Goal: Task Accomplishment & Management: Complete application form

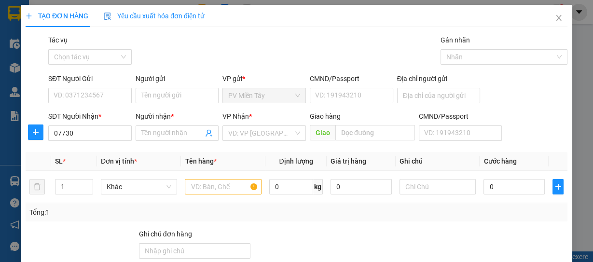
type input "077301"
click at [82, 148] on div "0773018435 - THUẬN" at bounding box center [89, 152] width 71 height 11
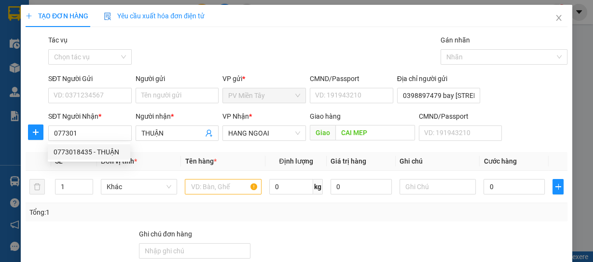
type input "0398897479 bay [STREET_ADDRESS]"
type input "0773018435"
type input "THUẬN"
type input "CAI MEP"
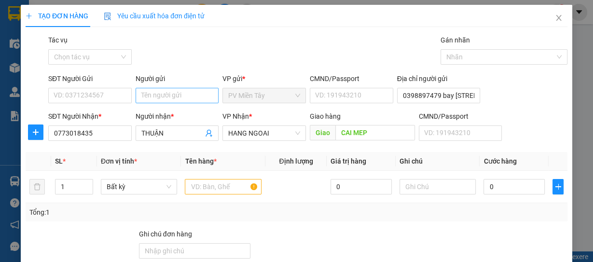
type input "0773018435"
click at [164, 94] on input "Người gửi" at bounding box center [177, 95] width 83 height 15
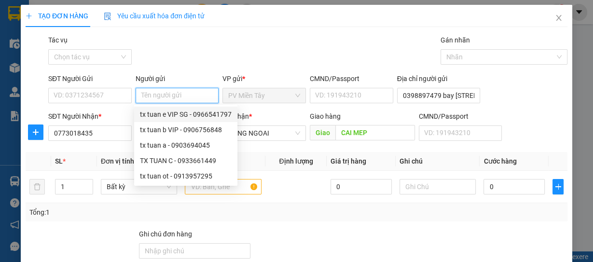
click at [161, 96] on input "Người gửi" at bounding box center [177, 95] width 83 height 15
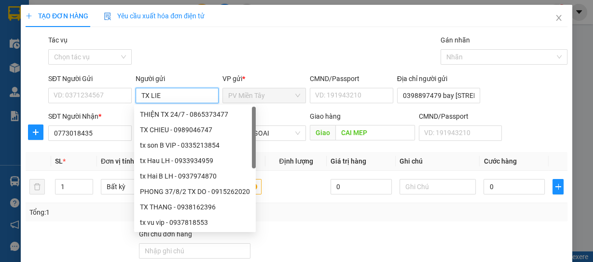
type input "TX LIEM"
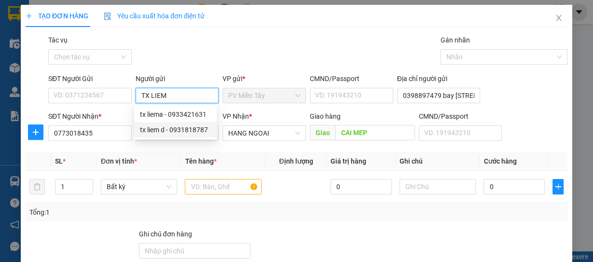
click at [160, 129] on div "tx liem d - 0931818787" at bounding box center [175, 129] width 71 height 11
type input "0931818787"
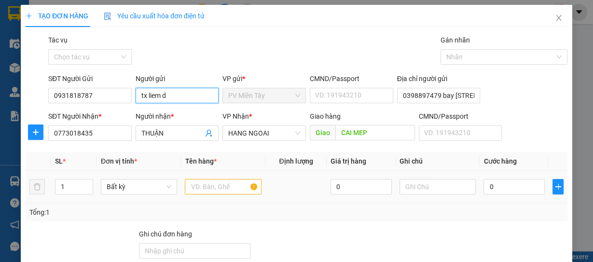
type input "tx liem d"
click at [228, 185] on input "text" at bounding box center [223, 186] width 77 height 15
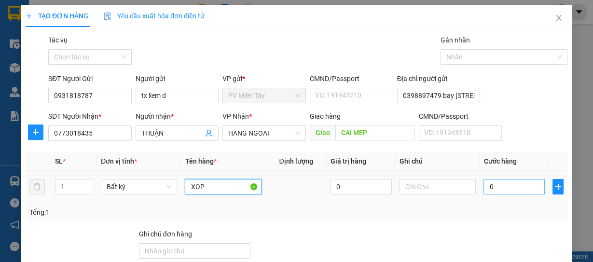
type input "XOP"
click at [521, 187] on input "0" at bounding box center [513, 186] width 61 height 15
type input "4"
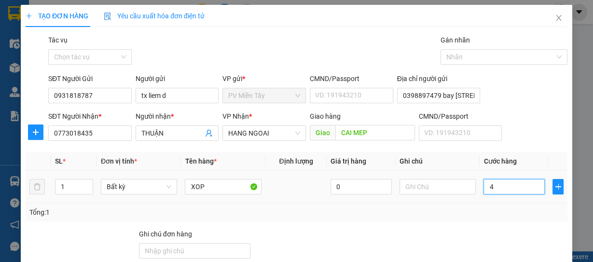
type input "40"
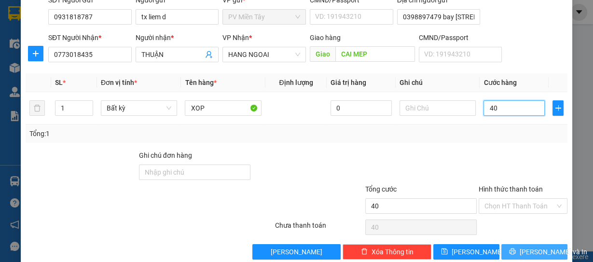
scroll to position [94, 0]
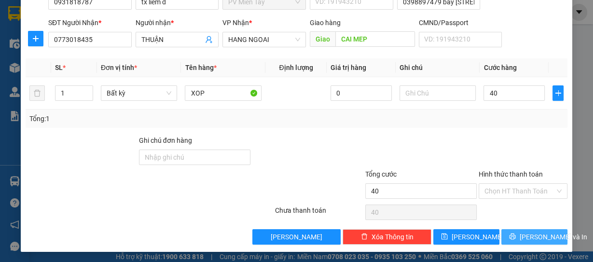
type input "40.000"
click at [523, 233] on span "[PERSON_NAME] và In" at bounding box center [554, 237] width 68 height 11
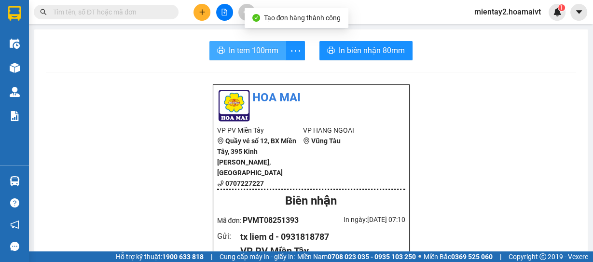
click at [250, 48] on span "In tem 100mm" at bounding box center [254, 50] width 50 height 12
click at [250, 52] on span "In tem 100mm" at bounding box center [254, 50] width 50 height 12
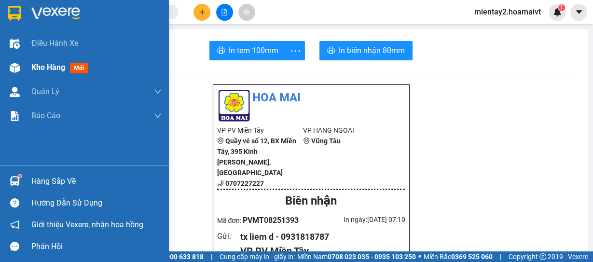
click at [41, 68] on span "Kho hàng" at bounding box center [48, 67] width 34 height 9
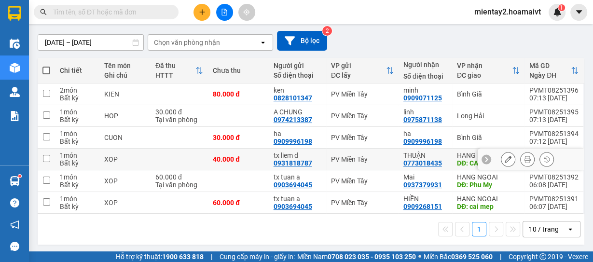
scroll to position [80, 0]
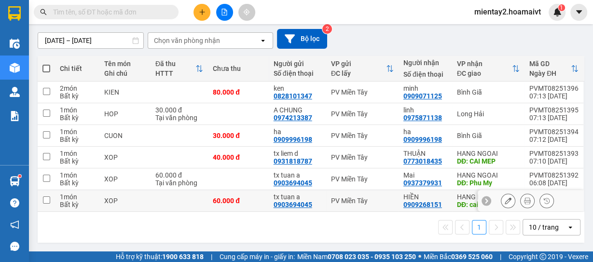
click at [252, 206] on td "60.000 đ" at bounding box center [238, 201] width 61 height 22
checkbox input "true"
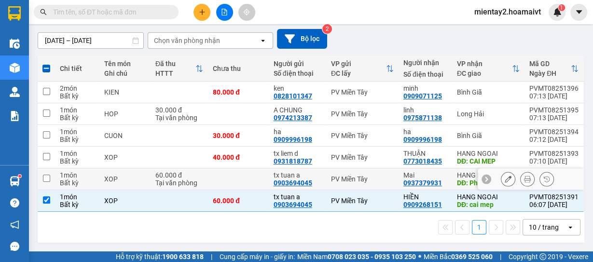
click at [240, 182] on td at bounding box center [238, 179] width 61 height 22
checkbox input "true"
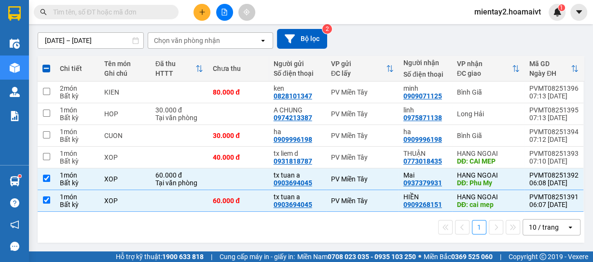
scroll to position [0, 0]
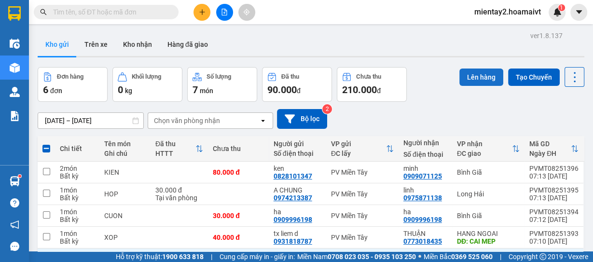
click at [480, 74] on button "Lên hàng" at bounding box center [481, 77] width 44 height 17
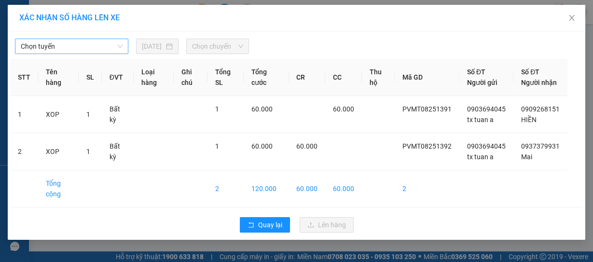
click at [76, 47] on span "Chọn tuyến" at bounding box center [72, 46] width 102 height 14
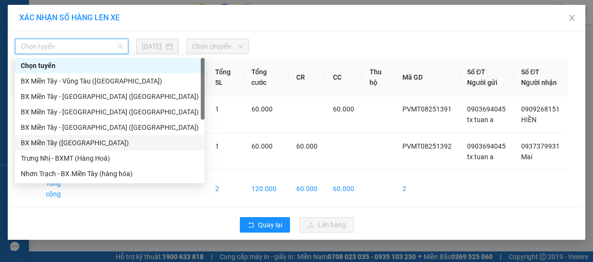
drag, startPoint x: 82, startPoint y: 144, endPoint x: 109, endPoint y: 126, distance: 32.1
click at [83, 144] on div "BX Miền Tây ([GEOGRAPHIC_DATA])" at bounding box center [110, 143] width 178 height 11
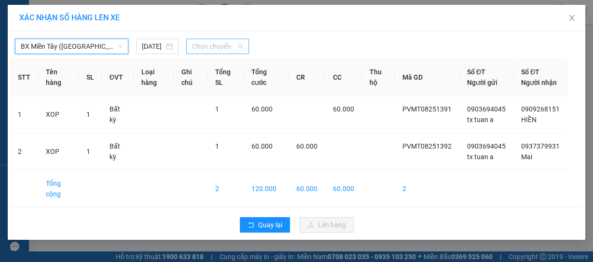
click at [214, 48] on span "Chọn chuyến" at bounding box center [217, 46] width 51 height 14
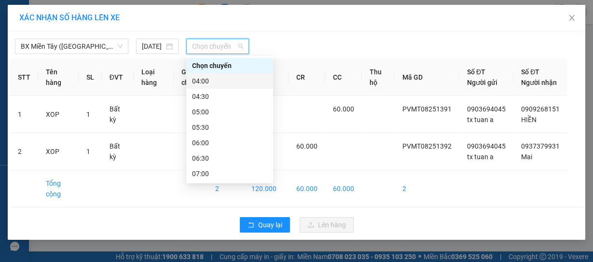
click at [219, 81] on div "04:00" at bounding box center [229, 81] width 75 height 11
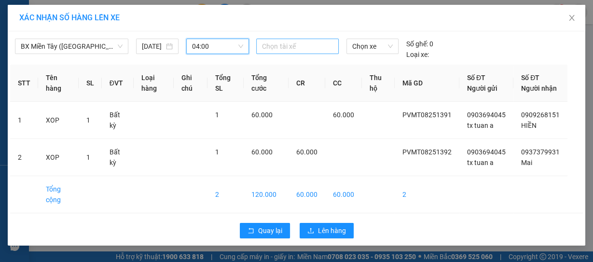
click at [278, 47] on div at bounding box center [297, 47] width 77 height 12
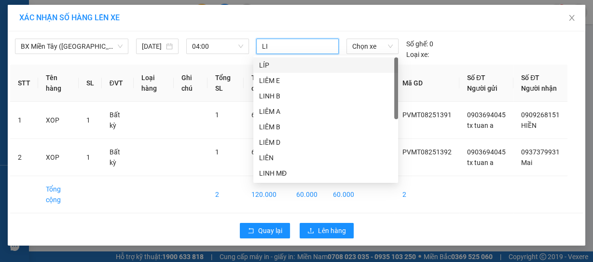
type input "L"
type input "TUAN"
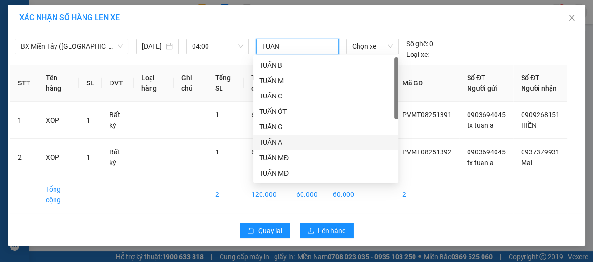
click at [282, 142] on div "TUẤN A" at bounding box center [325, 142] width 133 height 11
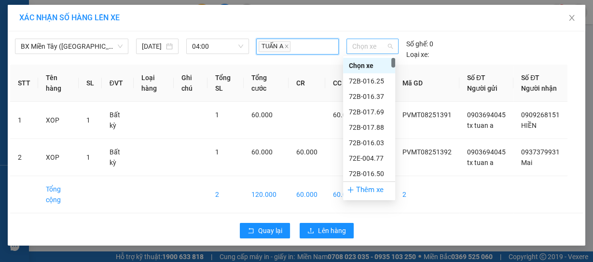
click at [372, 45] on span "Chọn xe" at bounding box center [372, 46] width 41 height 14
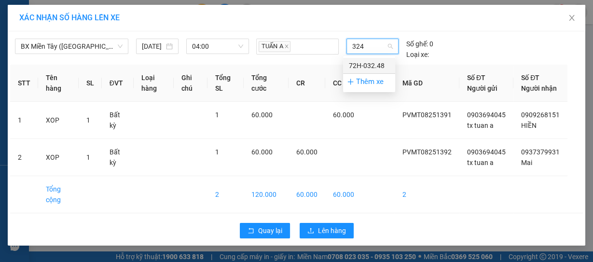
type input "3248"
click at [372, 66] on div "72H-032.48" at bounding box center [369, 65] width 41 height 11
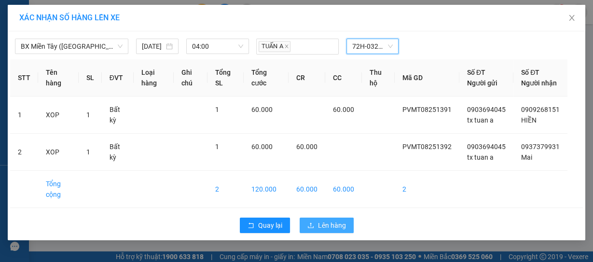
click at [334, 231] on span "Lên hàng" at bounding box center [332, 225] width 28 height 11
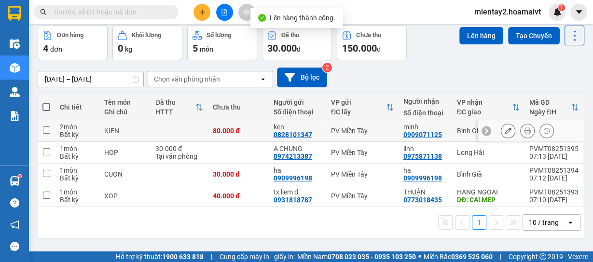
scroll to position [44, 0]
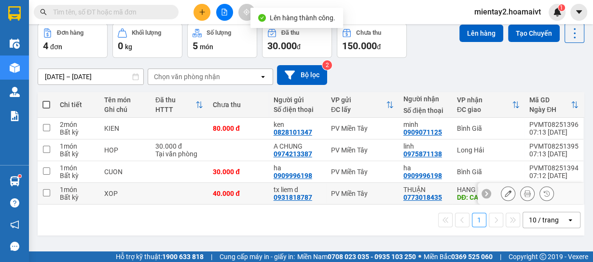
click at [331, 190] on div "PV Miền Tây" at bounding box center [362, 194] width 63 height 8
checkbox input "true"
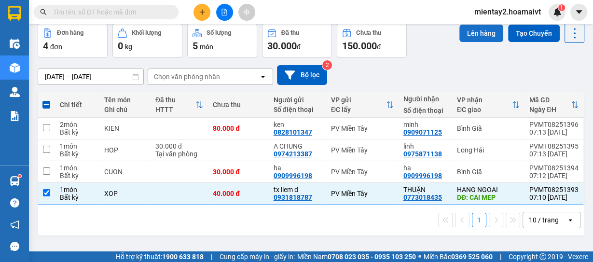
click at [471, 31] on button "Lên hàng" at bounding box center [481, 33] width 44 height 17
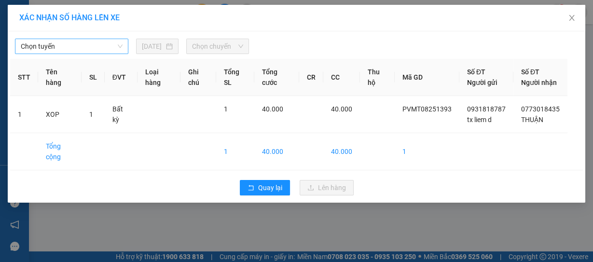
click at [85, 43] on span "Chọn tuyến" at bounding box center [72, 46] width 102 height 14
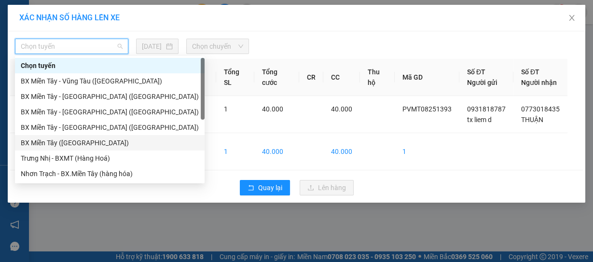
drag, startPoint x: 84, startPoint y: 138, endPoint x: 142, endPoint y: 103, distance: 67.4
click at [84, 139] on div "BX Miền Tây ([GEOGRAPHIC_DATA])" at bounding box center [110, 143] width 178 height 11
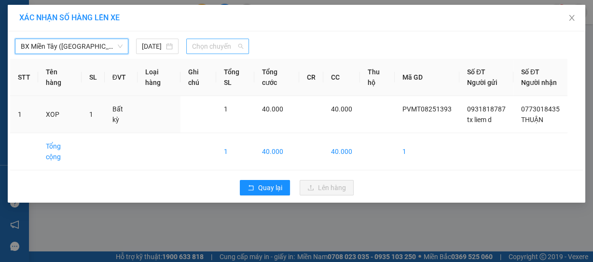
click at [216, 44] on span "Chọn chuyến" at bounding box center [217, 46] width 51 height 14
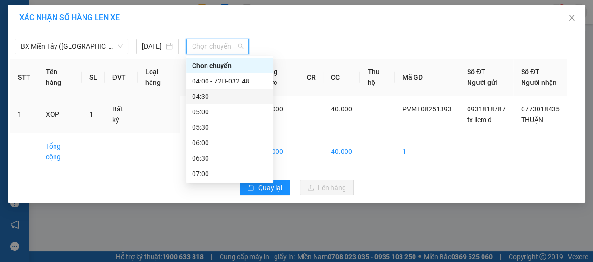
click at [227, 92] on div "04:30" at bounding box center [229, 96] width 75 height 11
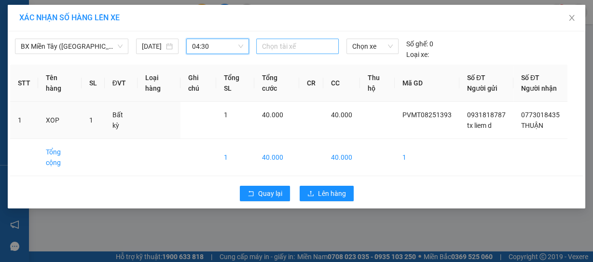
click at [278, 45] on div at bounding box center [297, 47] width 77 height 12
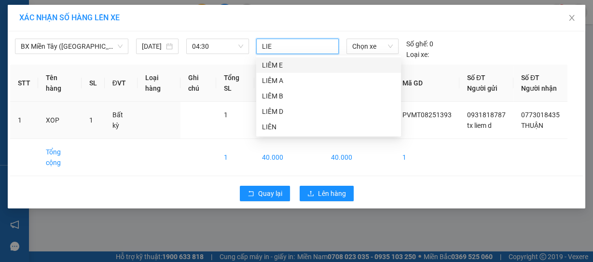
type input "LIEM"
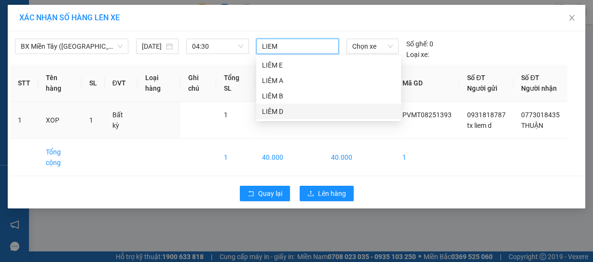
drag, startPoint x: 275, startPoint y: 110, endPoint x: 284, endPoint y: 104, distance: 10.7
click at [284, 104] on div "LIÊM D" at bounding box center [328, 111] width 145 height 15
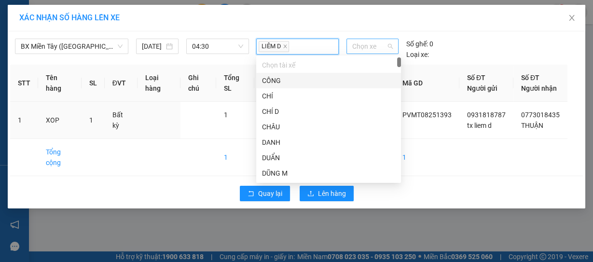
click at [364, 43] on span "Chọn xe" at bounding box center [372, 46] width 41 height 14
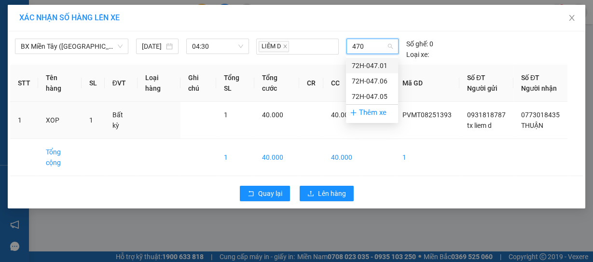
type input "4701"
click at [370, 59] on div "72H-047.01" at bounding box center [372, 65] width 52 height 15
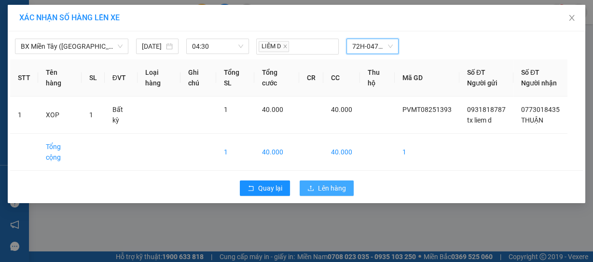
click at [330, 193] on span "Lên hàng" at bounding box center [332, 188] width 28 height 11
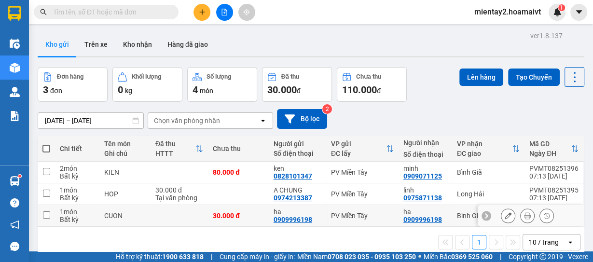
click at [242, 217] on div "30.000 đ" at bounding box center [238, 216] width 51 height 8
checkbox input "true"
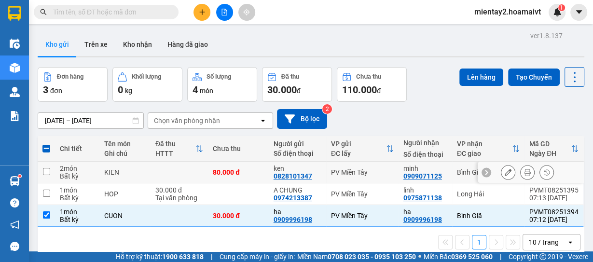
click at [258, 171] on div "80.000 đ" at bounding box center [238, 172] width 51 height 8
checkbox input "true"
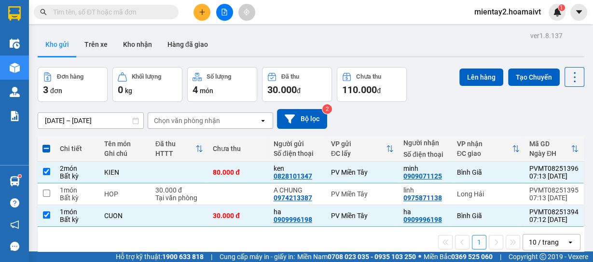
click at [205, 12] on icon "plus" at bounding box center [202, 12] width 7 height 7
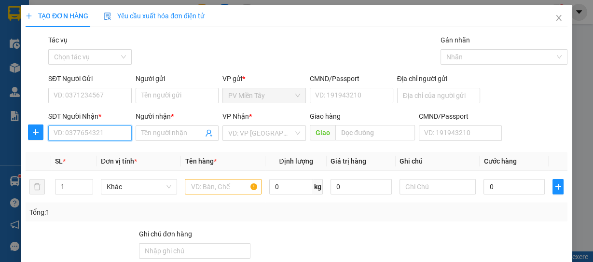
click at [106, 135] on input "SĐT Người Nhận *" at bounding box center [89, 132] width 83 height 15
type input "5600"
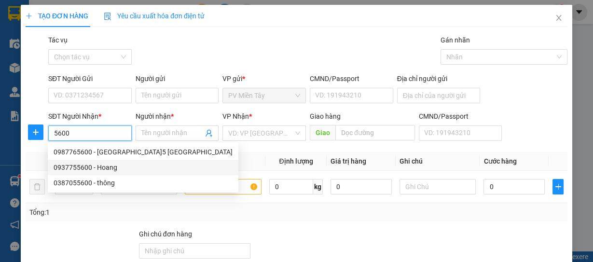
click at [89, 166] on div "0937755600 - Hoang" at bounding box center [143, 167] width 179 height 11
type input "0703835563 cuong ky"
type input "0937755600"
type input "Hoang"
type input "PHU MY"
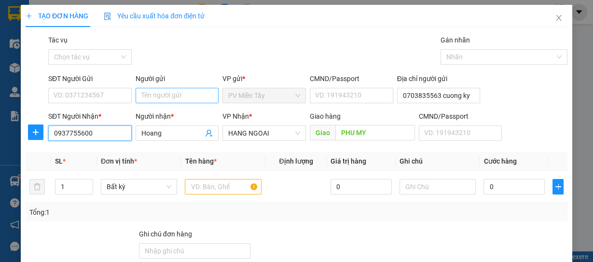
type input "0937755600"
click at [178, 92] on input "Người gửi" at bounding box center [177, 95] width 83 height 15
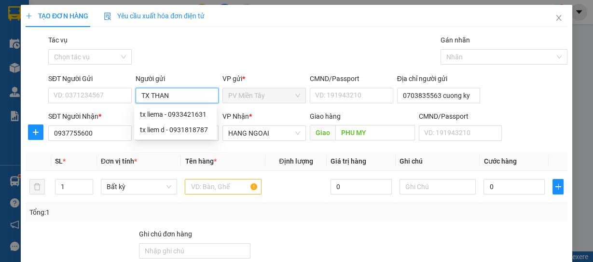
type input "TX THANG"
click at [199, 143] on div "tx Thang - 0938162296" at bounding box center [178, 145] width 76 height 11
type input "0938162296"
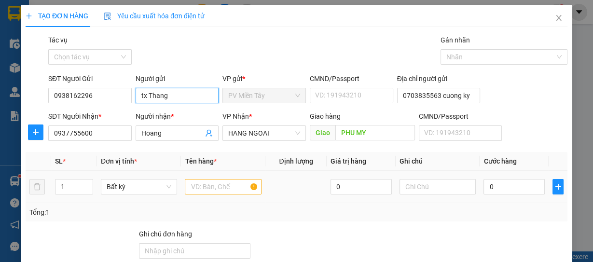
type input "tx Thang"
click at [228, 185] on input "text" at bounding box center [223, 186] width 77 height 15
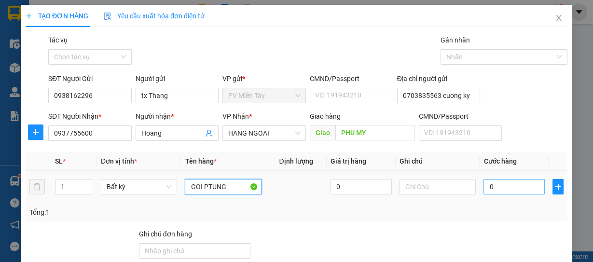
type input "GOI PTUNG"
type input "4"
type input "40"
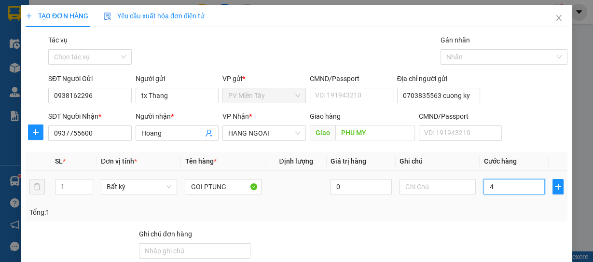
type input "40"
type input "40.000"
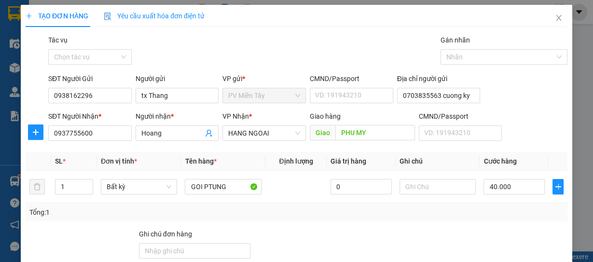
drag, startPoint x: 508, startPoint y: 232, endPoint x: 531, endPoint y: 220, distance: 25.7
click at [524, 224] on div "Transit Pickup Surcharge Ids Transit Deliver Surcharge Ids Transit Deliver Surc…" at bounding box center [297, 186] width 542 height 303
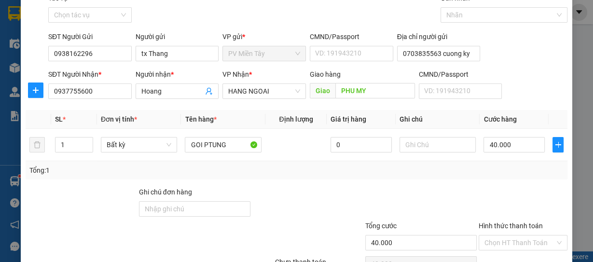
scroll to position [83, 0]
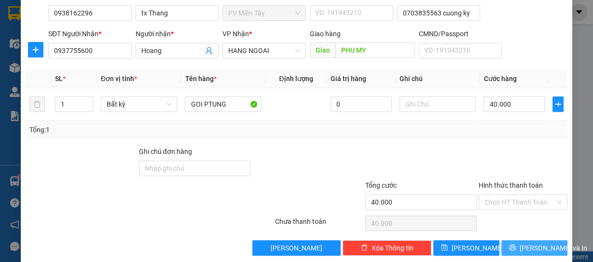
click at [531, 247] on span "[PERSON_NAME] và In" at bounding box center [554, 248] width 68 height 11
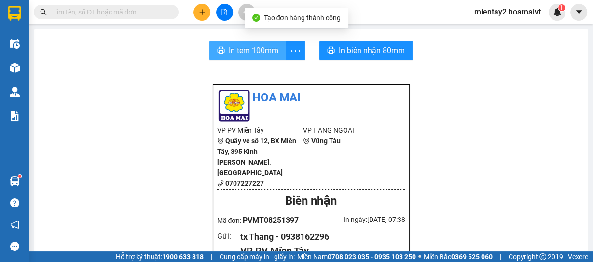
click at [264, 50] on span "In tem 100mm" at bounding box center [254, 50] width 50 height 12
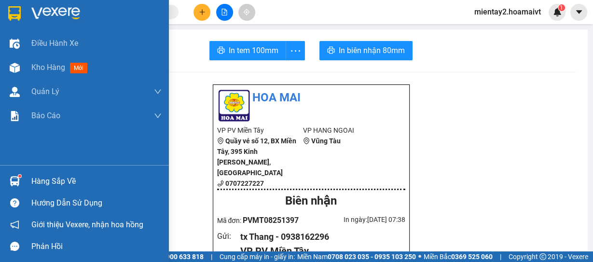
click at [49, 182] on div "Hàng sắp về" at bounding box center [96, 181] width 130 height 14
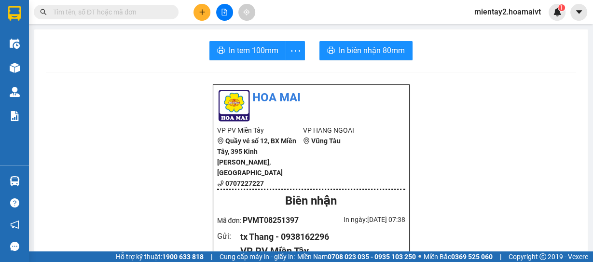
click at [464, 91] on section "Kết quả tìm kiếm ( 0 ) Bộ lọc No Data mientay2.hoamaivt 1 Điều hành xe Kho hàng…" at bounding box center [296, 131] width 593 height 262
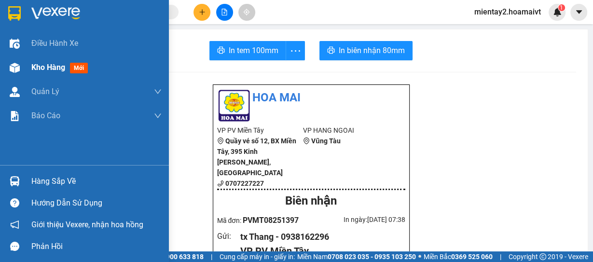
click at [33, 65] on span "Kho hàng" at bounding box center [48, 67] width 34 height 9
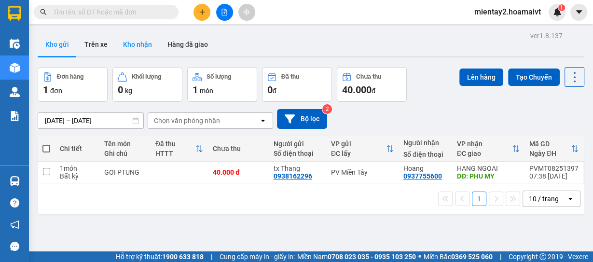
click at [143, 41] on button "Kho nhận" at bounding box center [137, 44] width 44 height 23
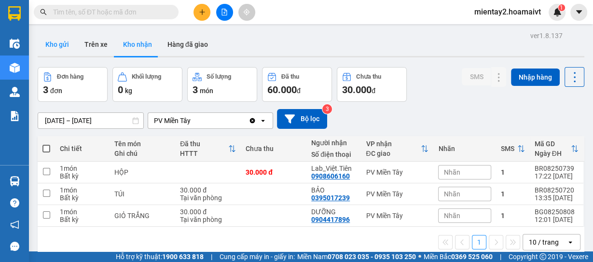
click at [59, 42] on button "Kho gửi" at bounding box center [57, 44] width 39 height 23
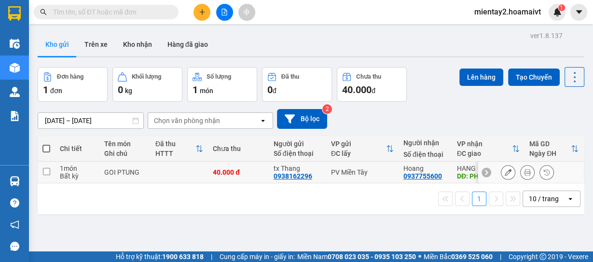
click at [173, 173] on td at bounding box center [179, 173] width 57 height 22
checkbox input "true"
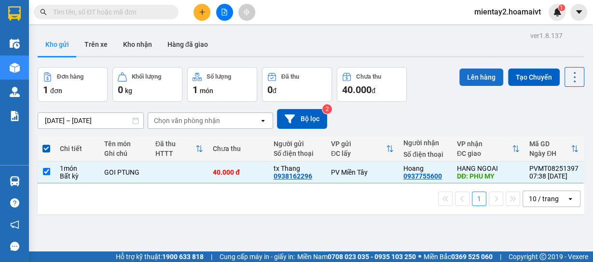
click at [471, 75] on button "Lên hàng" at bounding box center [481, 77] width 44 height 17
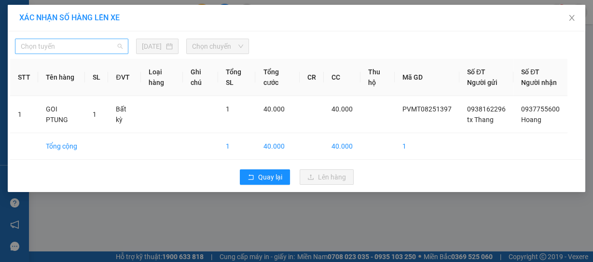
click at [71, 47] on span "Chọn tuyến" at bounding box center [72, 46] width 102 height 14
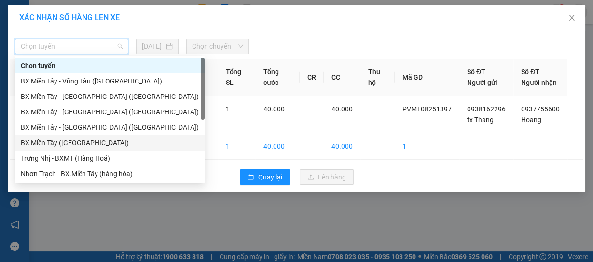
click at [77, 144] on div "BX Miền Tây ([GEOGRAPHIC_DATA])" at bounding box center [110, 143] width 178 height 11
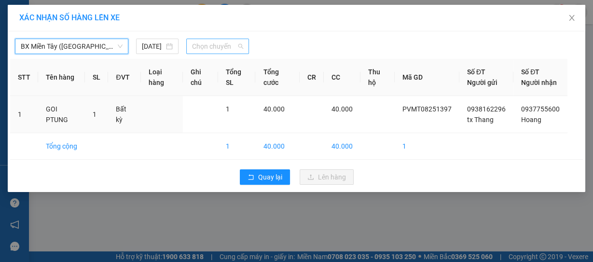
click at [217, 45] on span "Chọn chuyến" at bounding box center [217, 46] width 51 height 14
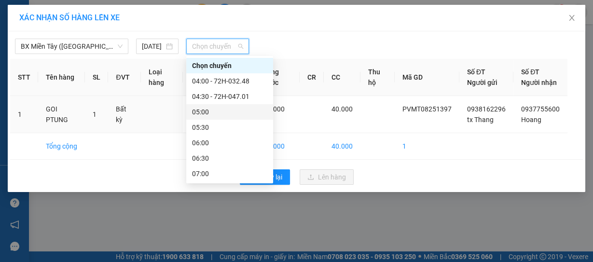
click at [218, 109] on div "05:00" at bounding box center [229, 112] width 75 height 11
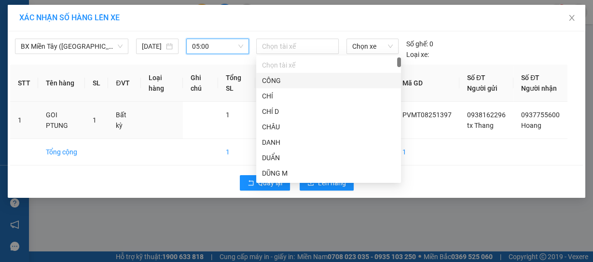
drag, startPoint x: 318, startPoint y: 40, endPoint x: 304, endPoint y: 57, distance: 22.3
click at [317, 41] on div at bounding box center [297, 47] width 77 height 12
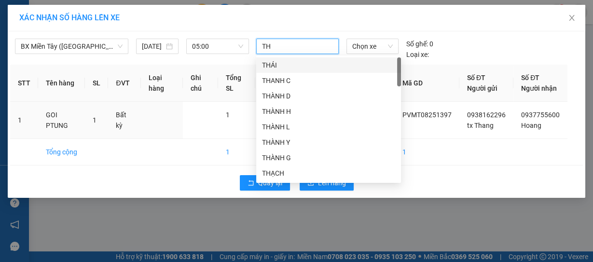
type input "T"
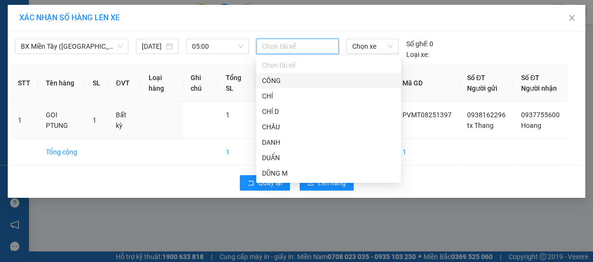
click at [293, 48] on div at bounding box center [297, 47] width 77 height 12
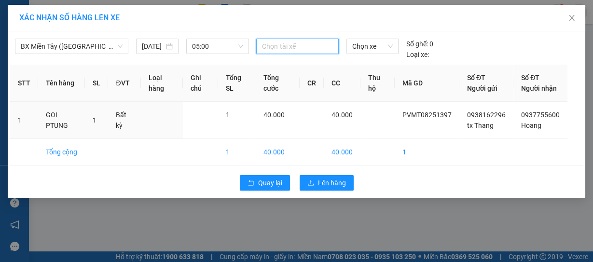
click at [293, 48] on div at bounding box center [297, 47] width 77 height 12
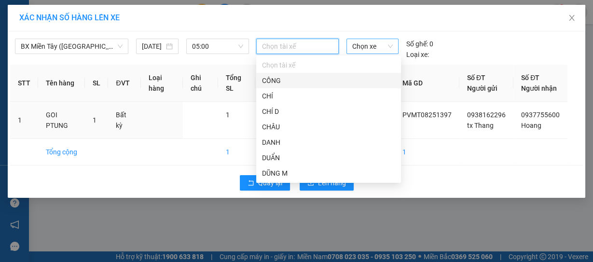
click at [374, 45] on span "Chọn xe" at bounding box center [372, 46] width 41 height 14
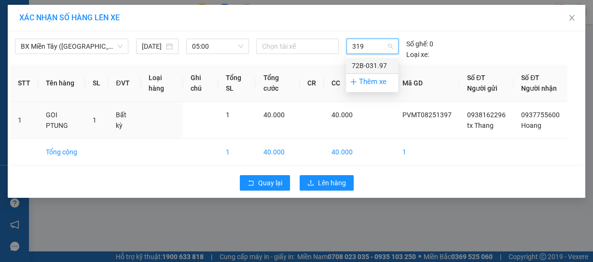
type input "3197"
drag, startPoint x: 381, startPoint y: 66, endPoint x: 333, endPoint y: 67, distance: 47.3
click at [381, 66] on div "72B-031.97" at bounding box center [372, 65] width 41 height 11
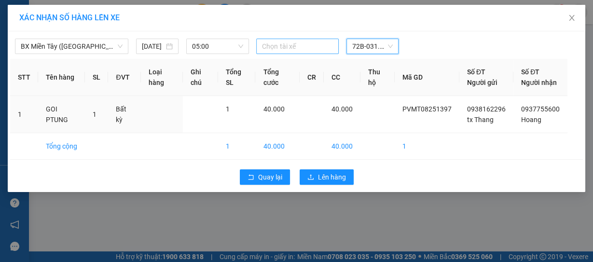
click at [317, 45] on div at bounding box center [297, 47] width 77 height 12
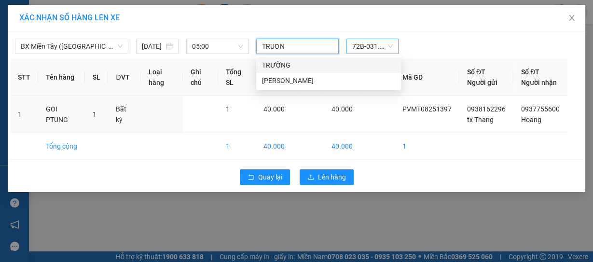
type input "TRUONG"
click at [293, 67] on div "TRƯỜNG" at bounding box center [328, 65] width 133 height 11
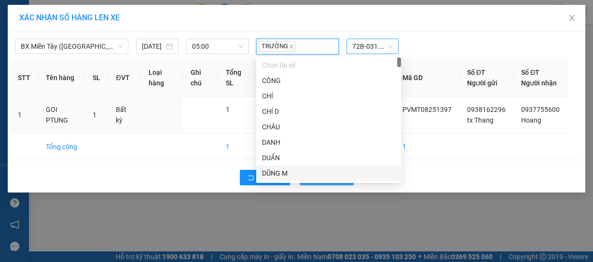
click at [323, 183] on span "Lên hàng" at bounding box center [332, 177] width 28 height 11
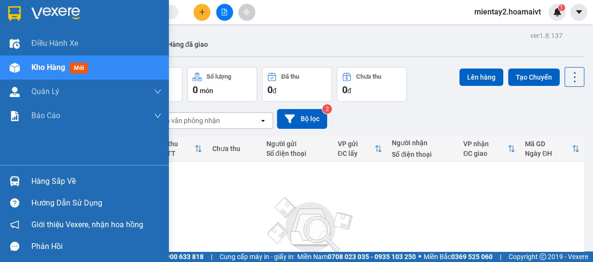
click at [37, 183] on div "Hàng sắp về" at bounding box center [96, 181] width 130 height 14
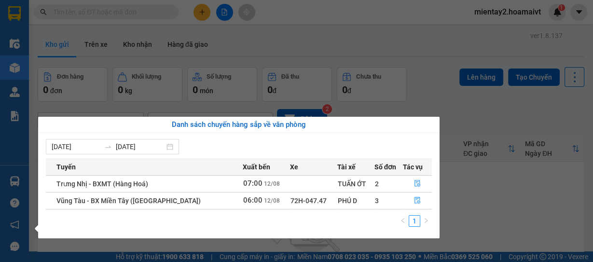
click at [510, 182] on section "Kết quả tìm kiếm ( 0 ) Bộ lọc No Data mientay2.hoamaivt 1 Điều hành xe Kho hàng…" at bounding box center [296, 131] width 593 height 262
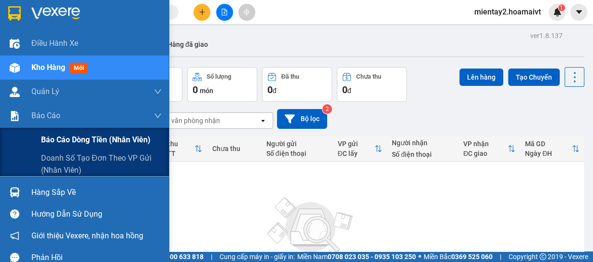
click at [79, 136] on span "Báo cáo dòng tiền (nhân viên)" at bounding box center [96, 140] width 110 height 12
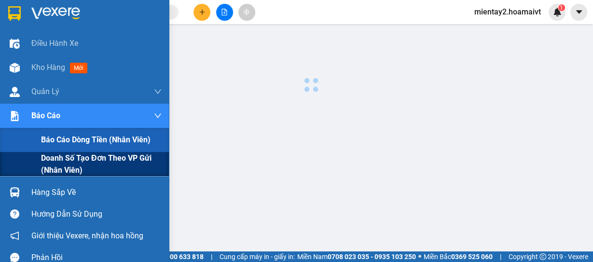
click at [80, 158] on span "Doanh số tạo đơn theo VP gửi (nhân viên)" at bounding box center [101, 164] width 121 height 24
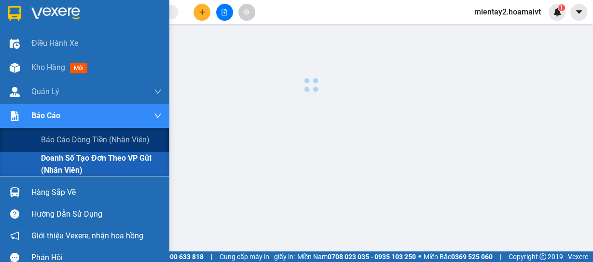
click at [89, 157] on span "Doanh số tạo đơn theo VP gửi (nhân viên)" at bounding box center [101, 164] width 121 height 24
click at [79, 143] on span "Báo cáo dòng tiền (nhân viên)" at bounding box center [96, 140] width 110 height 12
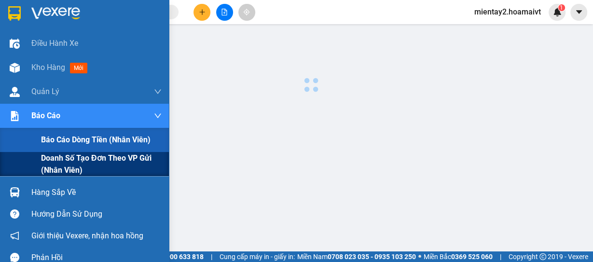
click at [76, 156] on span "Doanh số tạo đơn theo VP gửi (nhân viên)" at bounding box center [101, 164] width 121 height 24
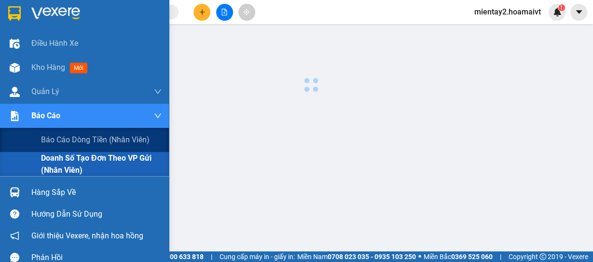
click at [76, 156] on span "Doanh số tạo đơn theo VP gửi (nhân viên)" at bounding box center [101, 164] width 121 height 24
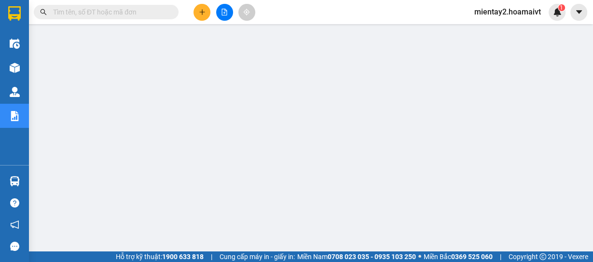
scroll to position [39, 0]
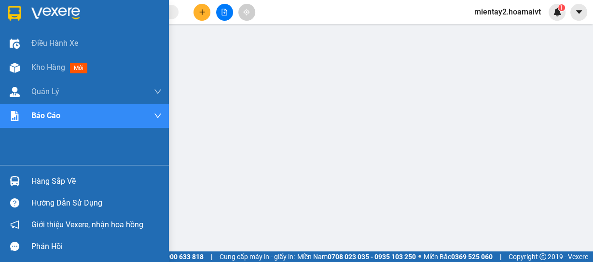
click at [66, 180] on div "Hàng sắp về" at bounding box center [96, 181] width 130 height 14
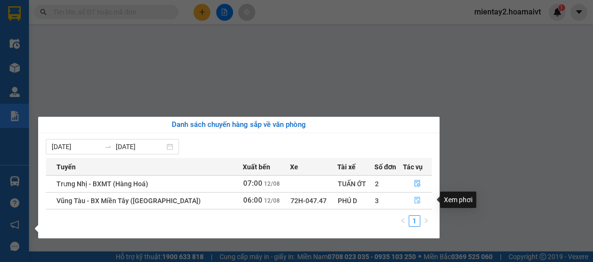
click at [414, 202] on icon "file-done" at bounding box center [417, 200] width 7 height 7
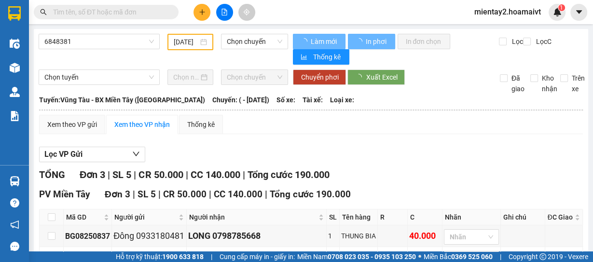
type input "[DATE]"
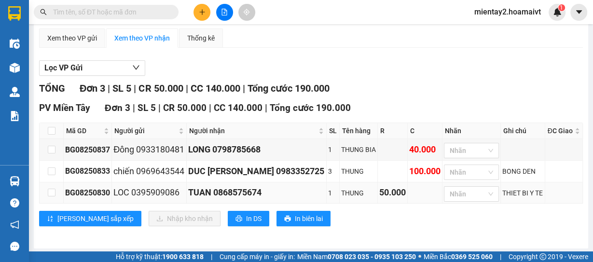
scroll to position [86, 0]
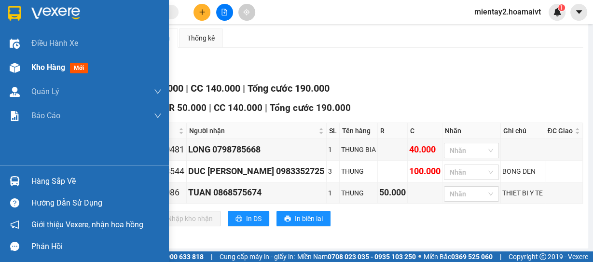
click at [48, 69] on span "Kho hàng" at bounding box center [48, 67] width 34 height 9
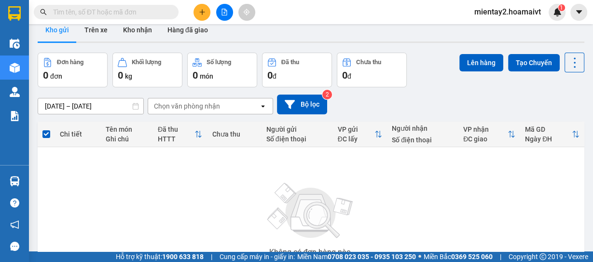
scroll to position [14, 0]
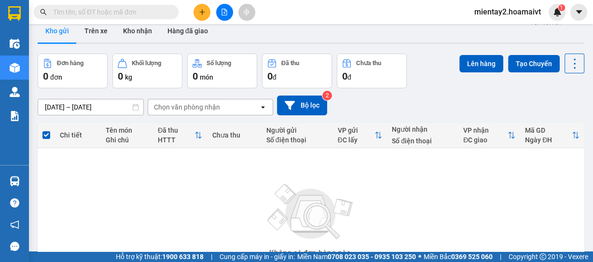
click at [380, 76] on div "0 đ" at bounding box center [371, 76] width 59 height 14
click at [205, 11] on icon "plus" at bounding box center [202, 12] width 7 height 7
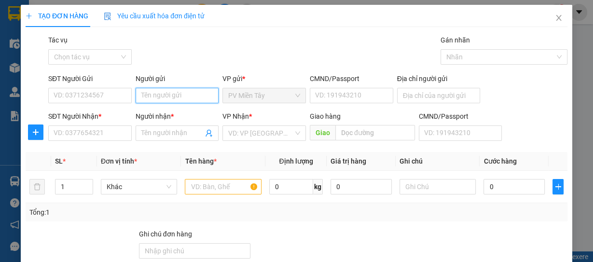
click at [172, 96] on input "Người gửi" at bounding box center [177, 95] width 83 height 15
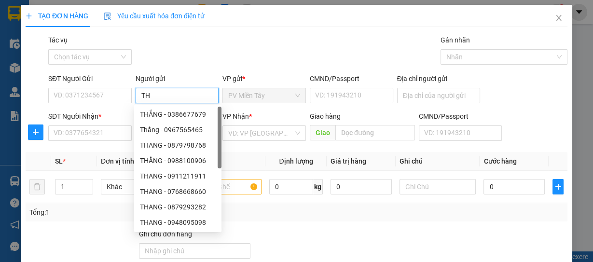
type input "T"
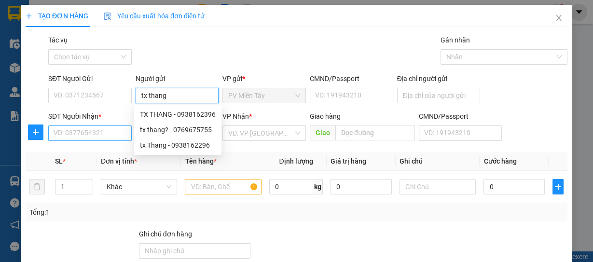
type input "tx thang"
click at [89, 130] on input "SĐT Người Nhận *" at bounding box center [89, 132] width 83 height 15
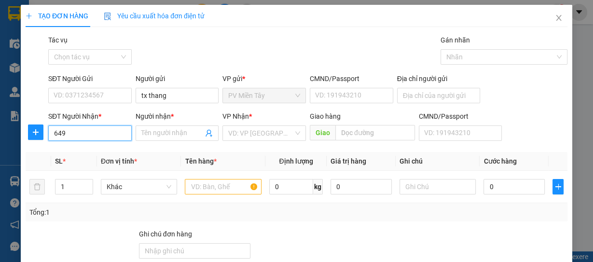
type input "6499"
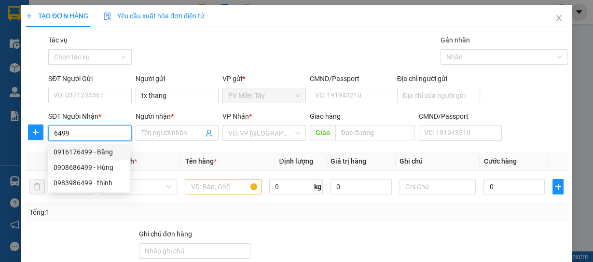
click at [100, 152] on div "0916176499 - Bằng" at bounding box center [89, 152] width 71 height 11
type input "0903915738 Nghia Q6"
type input "0916176499"
type input "Bằng"
type input "ONG TU"
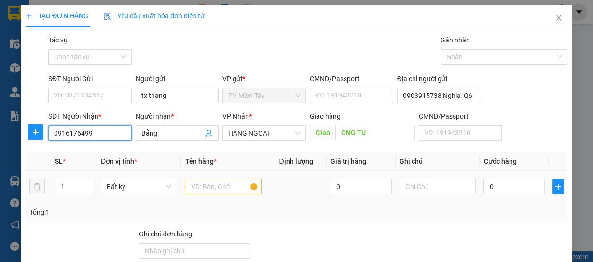
type input "0916176499"
click at [228, 185] on input "text" at bounding box center [223, 186] width 77 height 15
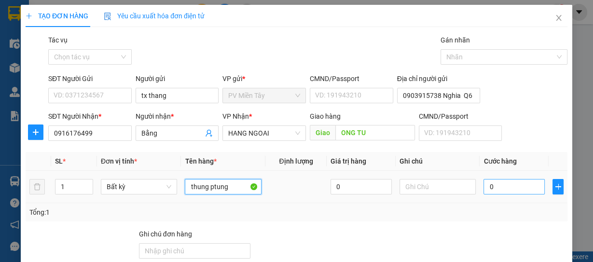
type input "thung ptung"
click at [496, 187] on input "0" at bounding box center [513, 186] width 61 height 15
type input "4"
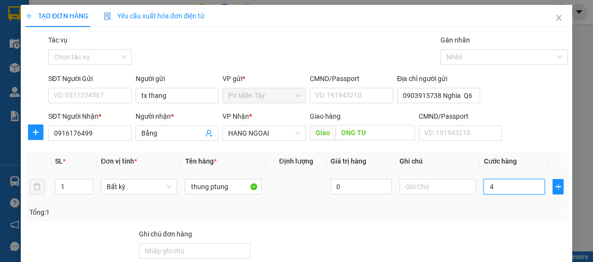
type input "40"
type input "40.000"
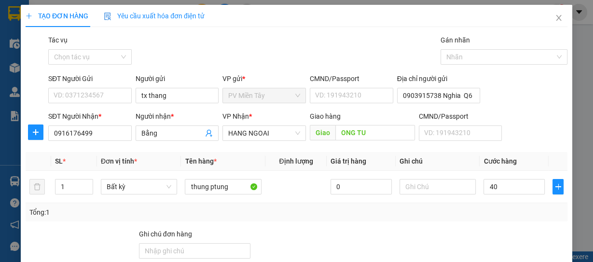
type input "40.000"
click at [521, 215] on div "Tổng: 1" at bounding box center [296, 212] width 534 height 11
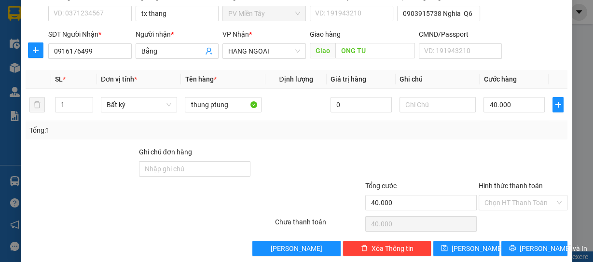
scroll to position [94, 0]
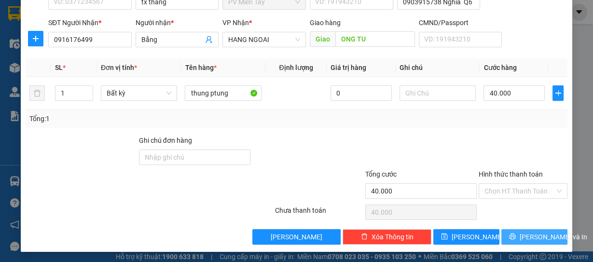
click at [539, 232] on span "[PERSON_NAME] và In" at bounding box center [554, 237] width 68 height 11
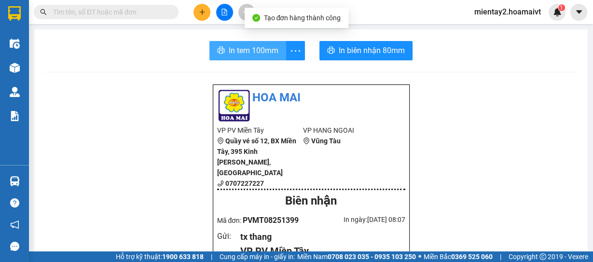
click at [236, 55] on span "In tem 100mm" at bounding box center [254, 50] width 50 height 12
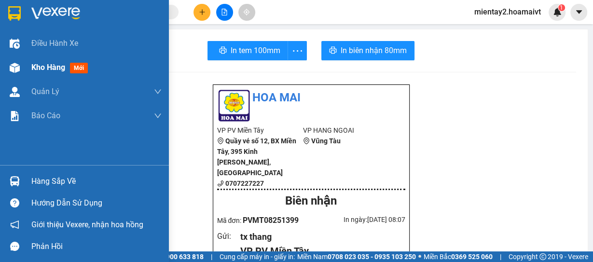
click at [27, 64] on div "Kho hàng mới" at bounding box center [84, 67] width 169 height 24
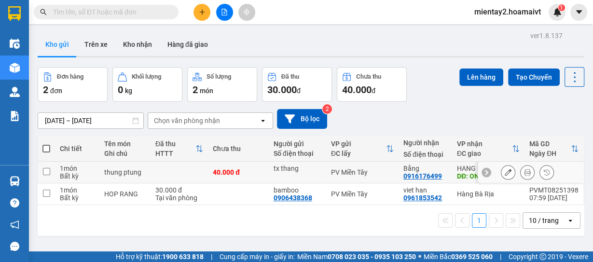
click at [251, 174] on div "40.000 đ" at bounding box center [238, 172] width 51 height 8
checkbox input "true"
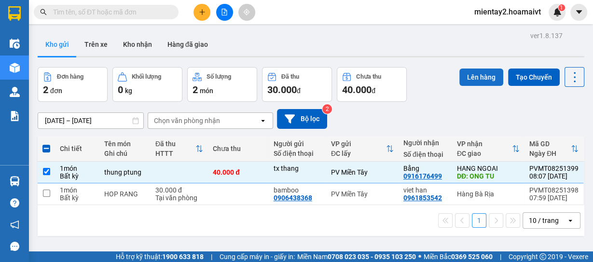
click at [476, 80] on button "Lên hàng" at bounding box center [481, 77] width 44 height 17
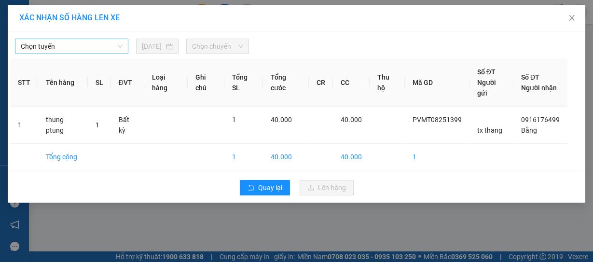
click at [89, 46] on span "Chọn tuyến" at bounding box center [72, 46] width 102 height 14
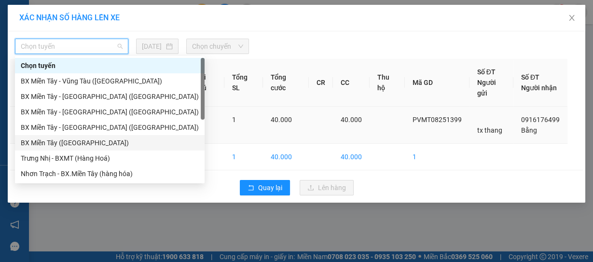
click at [84, 140] on div "BX Miền Tây ([GEOGRAPHIC_DATA])" at bounding box center [110, 143] width 178 height 11
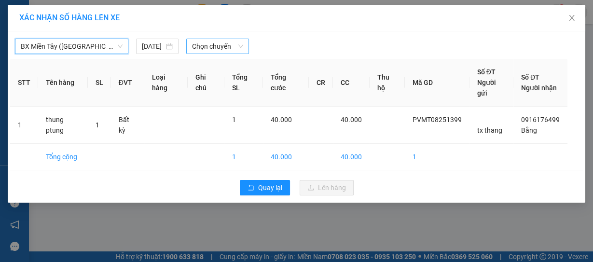
click at [207, 47] on span "Chọn chuyến" at bounding box center [217, 46] width 51 height 14
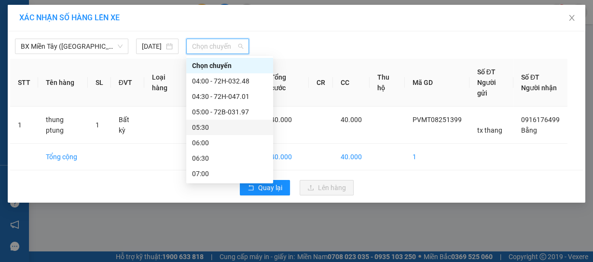
click at [224, 123] on div "05:30" at bounding box center [229, 127] width 75 height 11
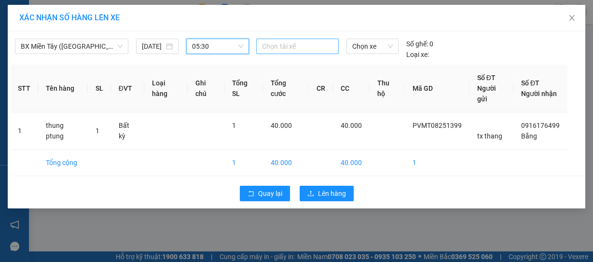
click at [280, 46] on div at bounding box center [297, 47] width 77 height 12
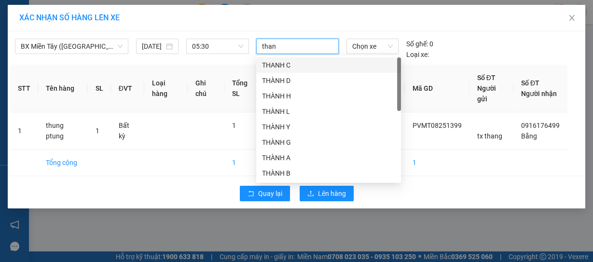
type input "thang"
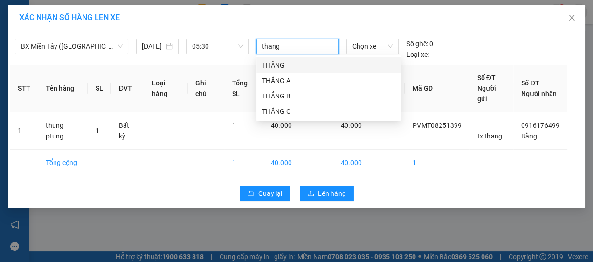
click at [320, 68] on div "THĂNG" at bounding box center [328, 65] width 133 height 11
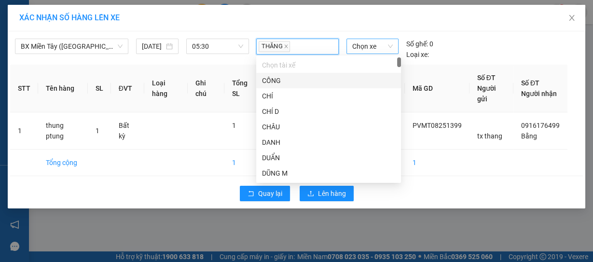
click at [378, 43] on span "Chọn xe" at bounding box center [372, 46] width 41 height 14
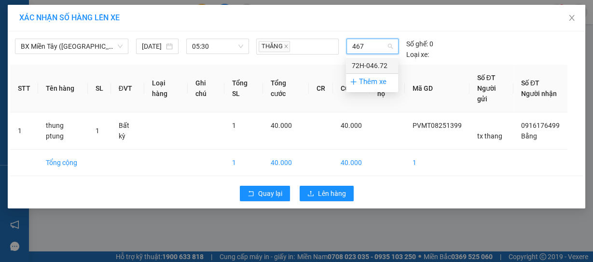
type input "4672"
click at [371, 64] on div "72H-046.72" at bounding box center [372, 65] width 41 height 11
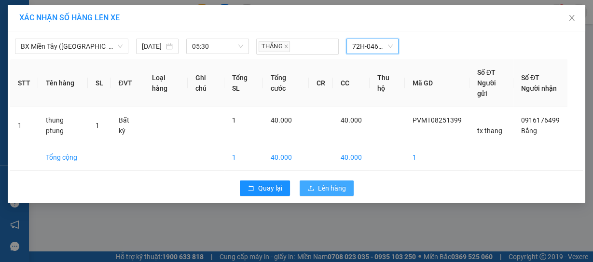
click at [332, 184] on span "Lên hàng" at bounding box center [332, 188] width 28 height 11
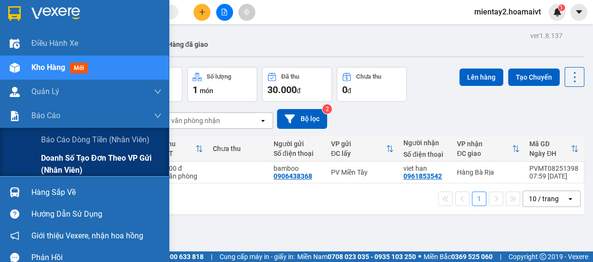
click at [90, 158] on span "Doanh số tạo đơn theo VP gửi (nhân viên)" at bounding box center [101, 164] width 121 height 24
